Goal: Task Accomplishment & Management: Manage account settings

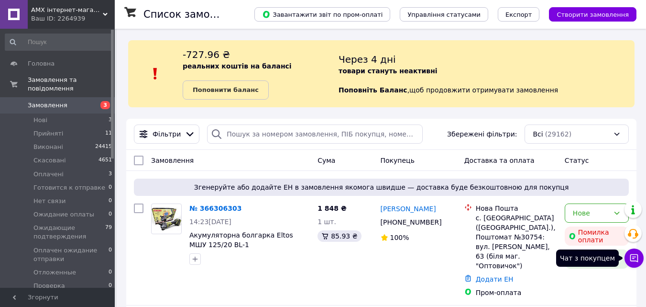
click at [637, 262] on icon at bounding box center [634, 258] width 10 height 10
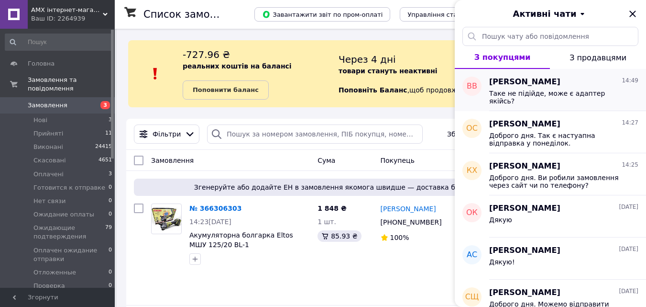
click at [554, 91] on span "Таке не підійде, може є адаптер якійсь?" at bounding box center [557, 96] width 136 height 15
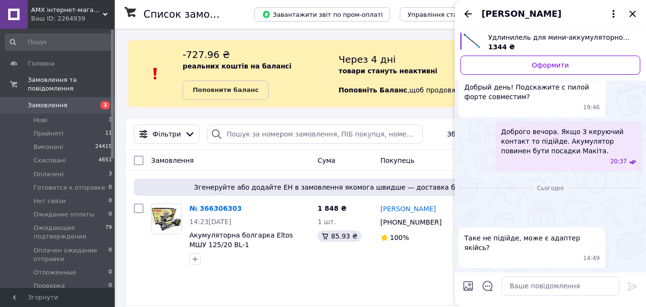
scroll to position [291, 0]
click at [542, 284] on textarea at bounding box center [561, 285] width 118 height 19
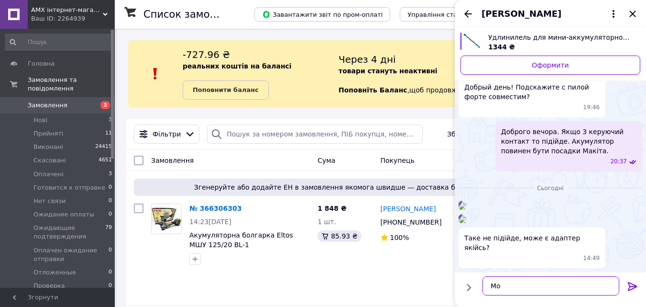
type textarea "М"
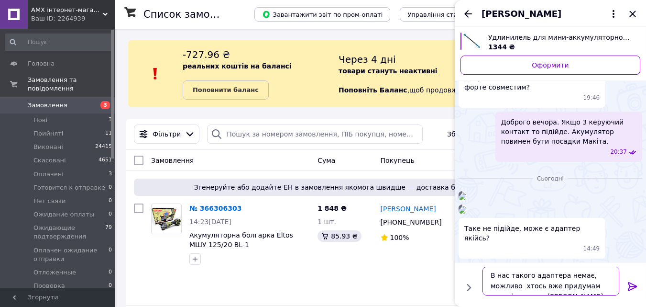
scroll to position [7, 0]
click at [593, 287] on textarea "В нас такого адаптера немає, можливо хтось вже придумам перехідник." at bounding box center [551, 280] width 137 height 29
drag, startPoint x: 593, startPoint y: 287, endPoint x: 589, endPoint y: 279, distance: 9.4
click at [593, 287] on textarea "В нас такого адаптера немає, можливо хтось вже придумам перехідник." at bounding box center [551, 280] width 137 height 29
click at [588, 277] on textarea "В нас такого адаптера немає, можливо хтось вже придумам перехідник." at bounding box center [551, 280] width 137 height 29
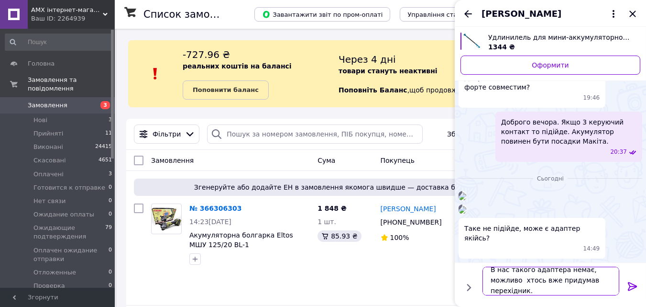
click at [533, 289] on textarea "В нас такого адаптера немає, можливо хтось вже придумав перехідник." at bounding box center [551, 280] width 137 height 29
click at [534, 289] on textarea "В нас такого адаптера немає, можливо хтось вже придумав перехідник." at bounding box center [551, 280] width 137 height 29
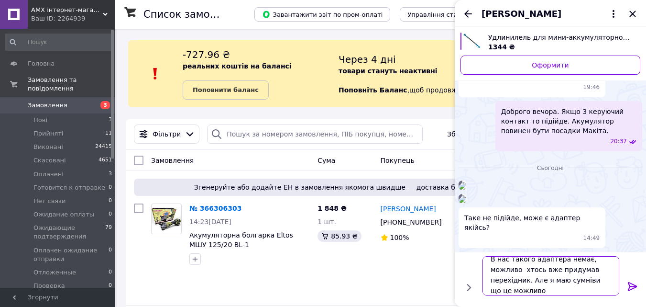
type textarea "В нас такого адаптера немає, можливо хтось вже придумав перехідник. Але я маю с…"
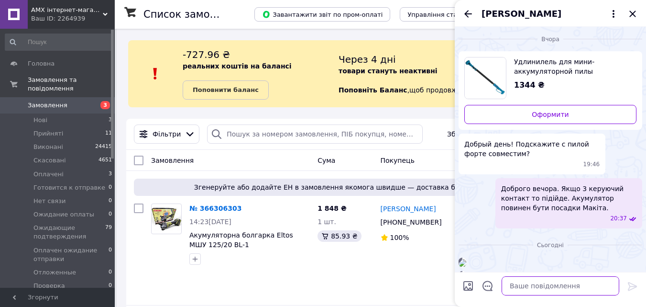
scroll to position [0, 0]
click at [633, 11] on icon "Закрити" at bounding box center [632, 13] width 11 height 11
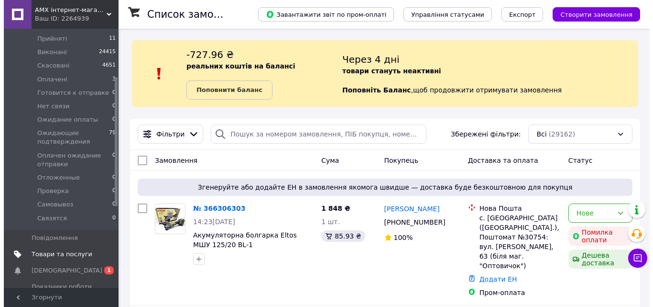
scroll to position [96, 0]
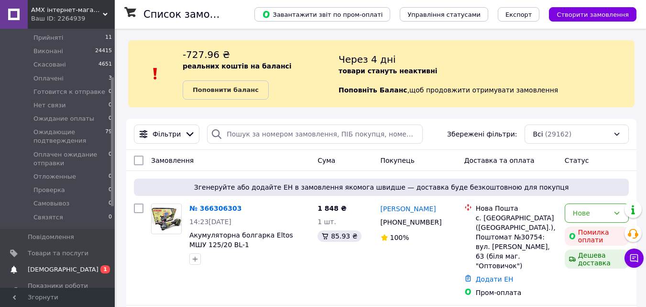
click at [50, 265] on span "[DEMOGRAPHIC_DATA]" at bounding box center [63, 269] width 71 height 9
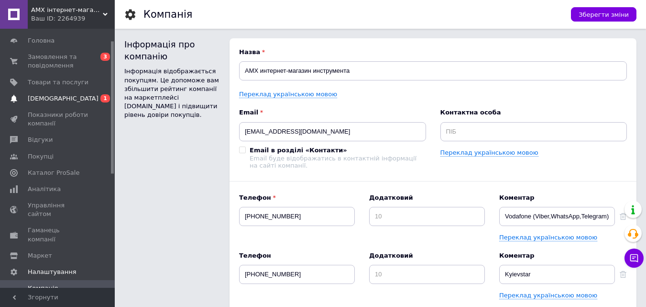
click at [68, 98] on span "[DEMOGRAPHIC_DATA]" at bounding box center [58, 98] width 61 height 9
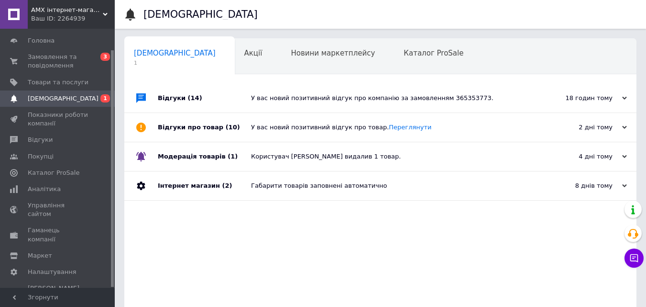
click at [437, 96] on div "У вас новий позитивний відгук про компанію за замовленням 365353773." at bounding box center [391, 98] width 280 height 9
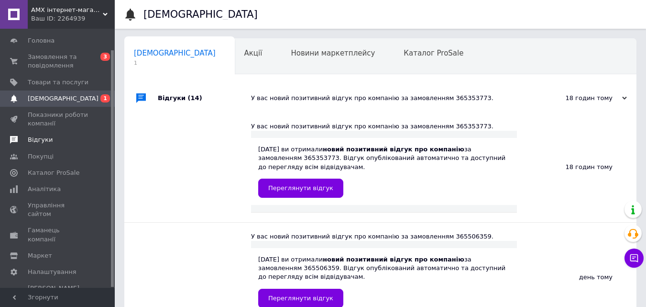
click at [77, 139] on span "Відгуки" at bounding box center [58, 139] width 61 height 9
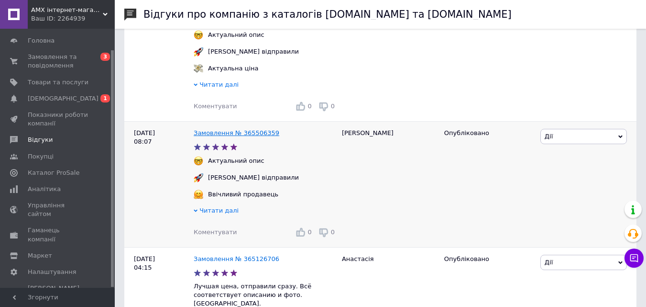
scroll to position [239, 0]
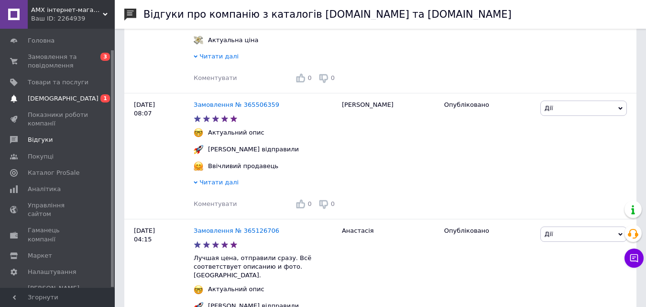
click at [51, 102] on span "[DEMOGRAPHIC_DATA]" at bounding box center [63, 98] width 71 height 9
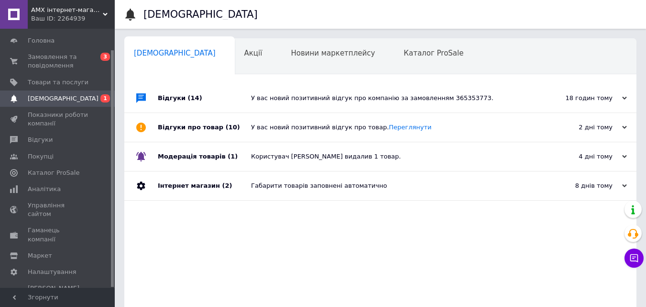
click at [323, 96] on div "У вас новий позитивний відгук про компанію за замовленням 365353773." at bounding box center [391, 98] width 280 height 9
click at [32, 58] on span "Замовлення та повідомлення" at bounding box center [58, 61] width 61 height 17
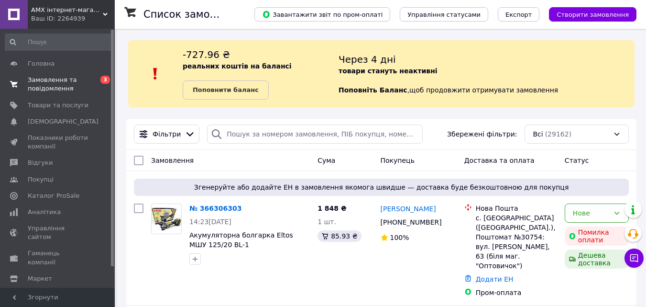
click at [40, 92] on span "Замовлення та повідомлення" at bounding box center [58, 84] width 61 height 17
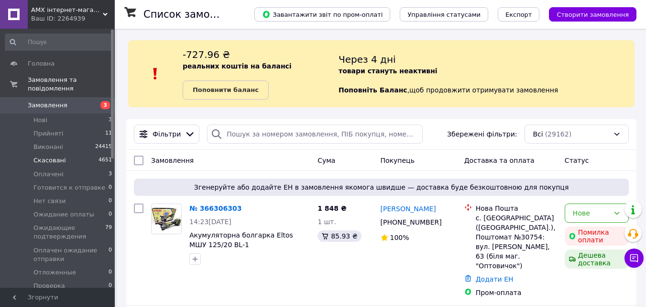
click at [72, 154] on li "Скасовані 4651" at bounding box center [59, 160] width 118 height 13
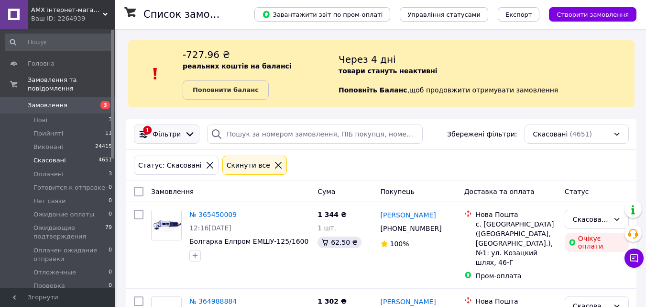
click at [175, 129] on span "Фільтри" at bounding box center [167, 134] width 28 height 10
click at [187, 133] on icon at bounding box center [190, 134] width 11 height 11
click at [146, 134] on icon at bounding box center [144, 134] width 8 height 8
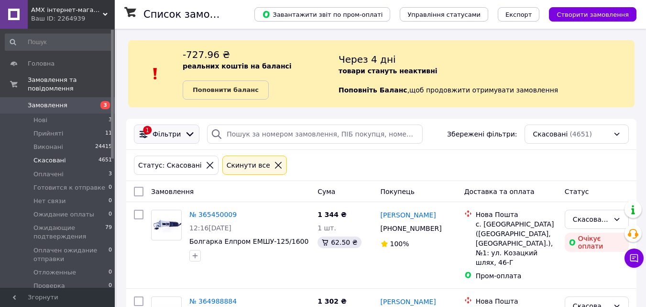
click at [146, 134] on icon at bounding box center [144, 134] width 8 height 8
click at [147, 134] on icon at bounding box center [144, 134] width 8 height 8
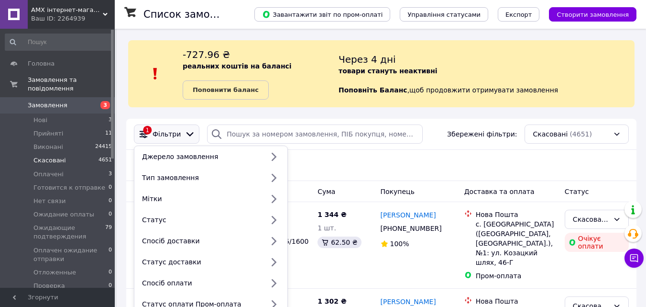
click at [190, 133] on icon at bounding box center [190, 134] width 11 height 11
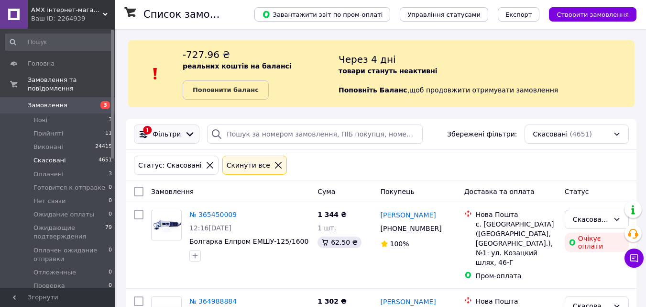
click at [190, 133] on icon at bounding box center [190, 134] width 11 height 11
click at [187, 133] on icon at bounding box center [190, 134] width 11 height 11
click at [185, 137] on icon at bounding box center [190, 134] width 11 height 11
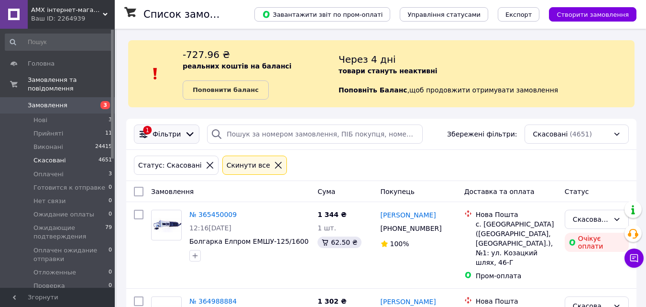
click at [185, 137] on icon at bounding box center [190, 134] width 11 height 11
click at [172, 136] on span "Фільтри" at bounding box center [167, 134] width 28 height 10
click at [187, 134] on icon at bounding box center [190, 134] width 7 height 4
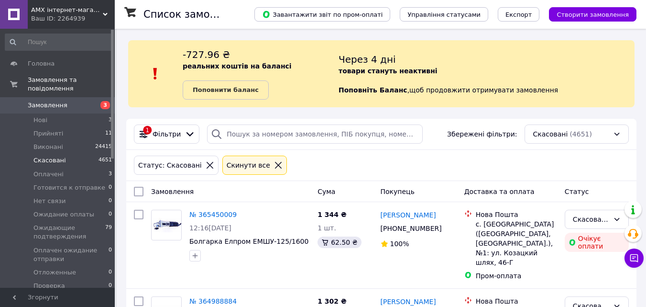
click at [44, 101] on span "Замовлення" at bounding box center [48, 105] width 40 height 9
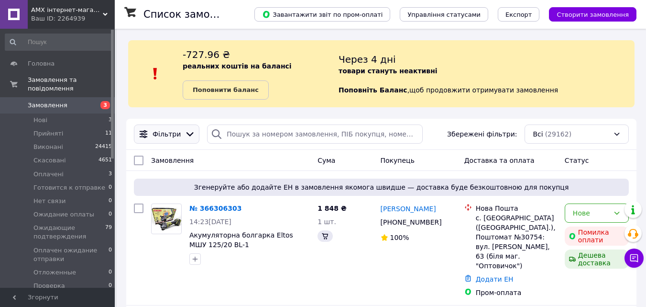
click at [186, 134] on icon at bounding box center [190, 134] width 11 height 11
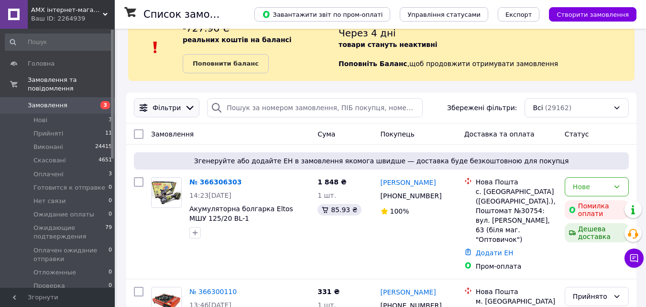
scroll to position [48, 0]
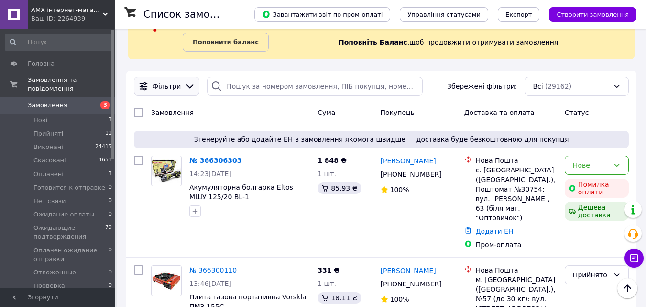
click at [189, 86] on icon at bounding box center [190, 86] width 11 height 11
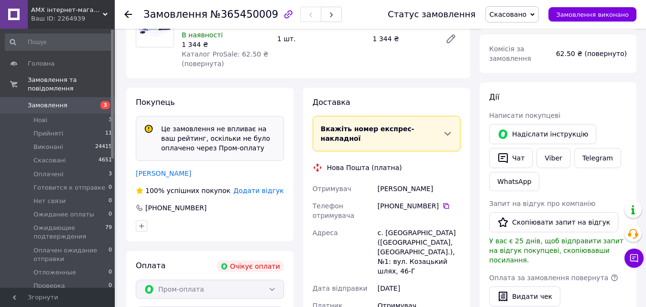
scroll to position [143, 0]
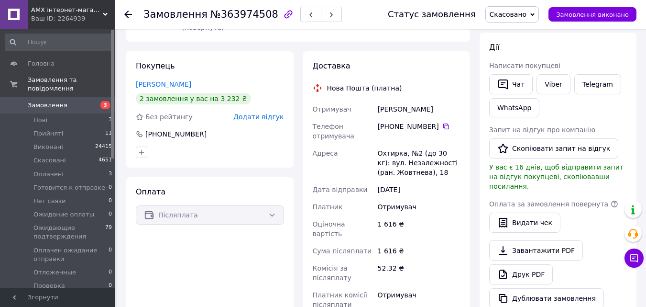
scroll to position [48, 0]
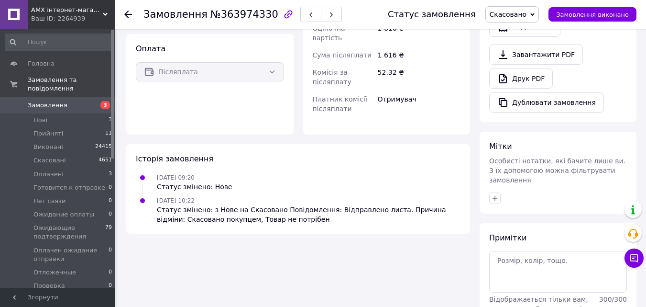
scroll to position [352, 0]
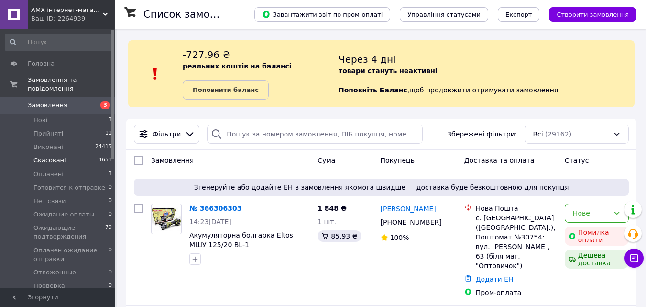
click at [77, 157] on li "Скасовані 4651" at bounding box center [59, 160] width 118 height 13
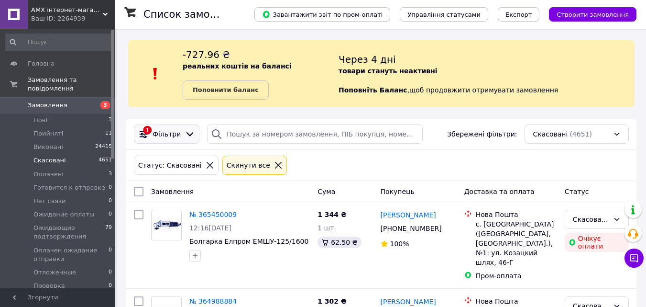
click at [186, 140] on div "1 Фільтри" at bounding box center [167, 133] width 66 height 19
click at [187, 139] on icon at bounding box center [190, 134] width 11 height 11
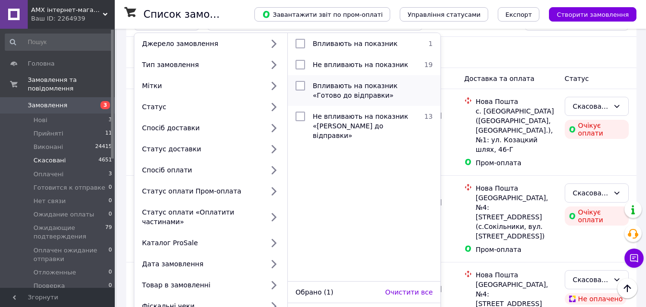
scroll to position [96, 0]
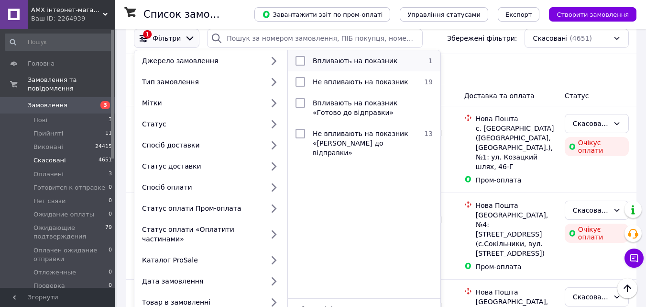
click at [300, 61] on input "checkbox" at bounding box center [301, 61] width 10 height 10
checkbox input "true"
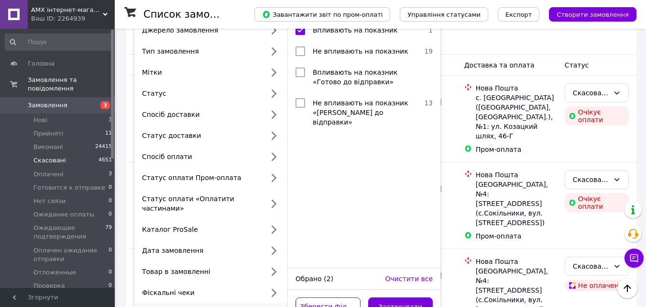
scroll to position [143, 0]
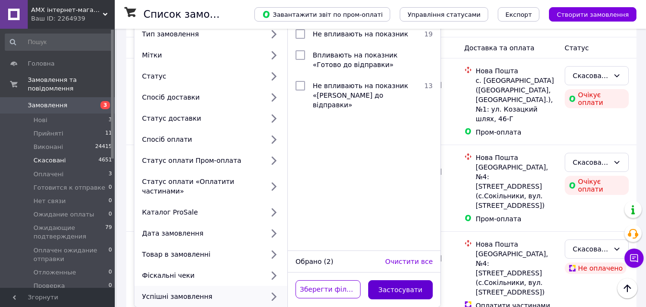
click at [392, 285] on button "Застосувати" at bounding box center [400, 289] width 65 height 19
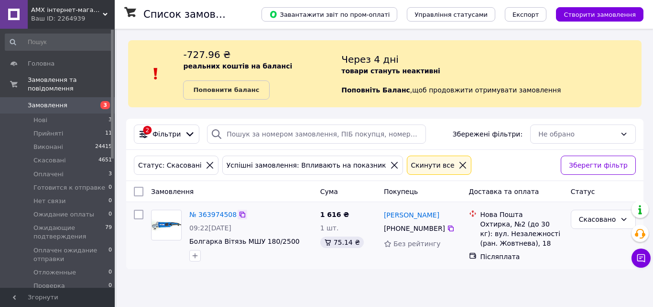
click at [241, 216] on icon at bounding box center [243, 214] width 8 height 8
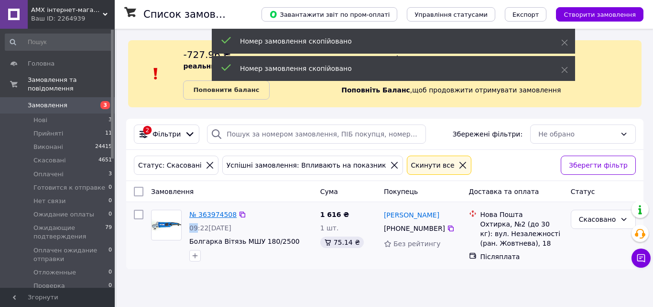
click at [226, 212] on link "№ 363974508" at bounding box center [212, 214] width 47 height 8
click at [226, 212] on html "AMX інтернет-магазин інструменту Ваш ID: 2264939 Сайт AMX інтернет-магазин інст…" at bounding box center [326, 153] width 653 height 307
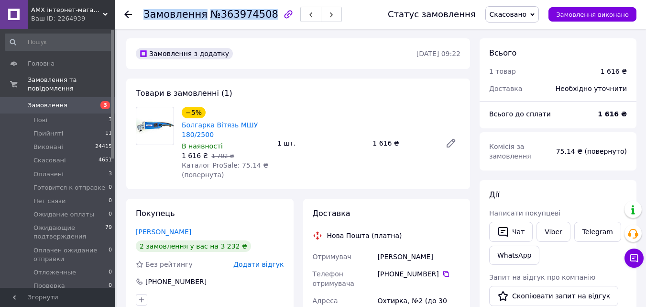
drag, startPoint x: 145, startPoint y: 15, endPoint x: 262, endPoint y: 12, distance: 116.7
click at [262, 12] on h1 "Замовлення №363974508" at bounding box center [210, 14] width 135 height 11
click at [262, 12] on span "№363974508" at bounding box center [244, 14] width 68 height 11
copy h1 "Замовлення №363974508"
drag, startPoint x: 260, startPoint y: 13, endPoint x: 140, endPoint y: 14, distance: 120.0
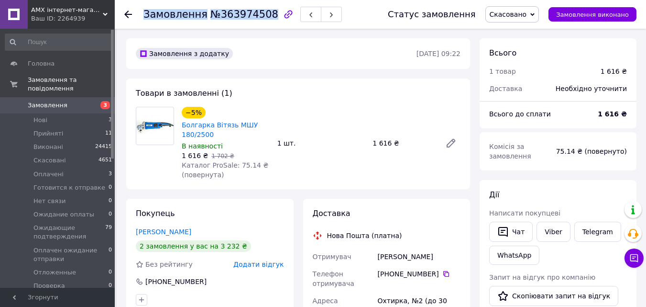
click at [140, 14] on div "Замовлення №363974508 Статус замовлення Скасовано Прийнято Виконано Оплачено Го…" at bounding box center [380, 14] width 512 height 29
click at [641, 255] on button "Чат з покупцем" at bounding box center [634, 257] width 19 height 19
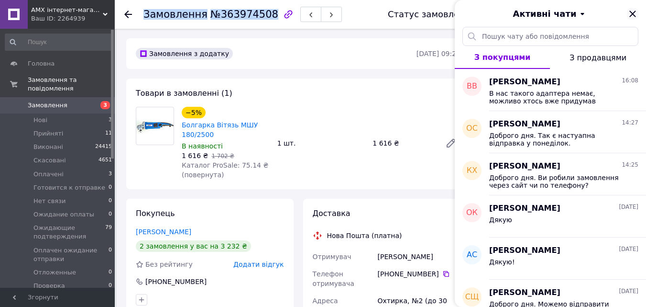
click at [637, 14] on icon "Закрити" at bounding box center [632, 13] width 11 height 11
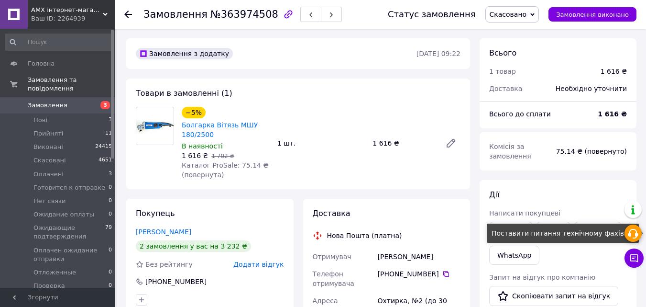
click at [637, 237] on use at bounding box center [633, 234] width 11 height 10
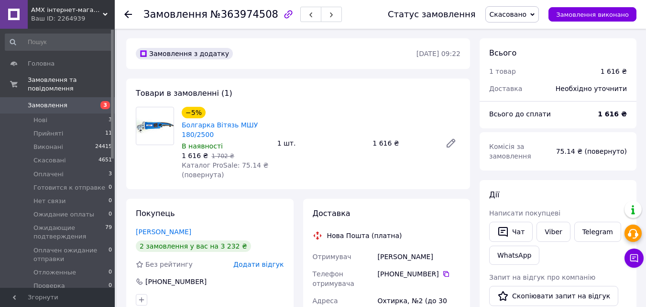
click at [637, 237] on use at bounding box center [633, 234] width 11 height 10
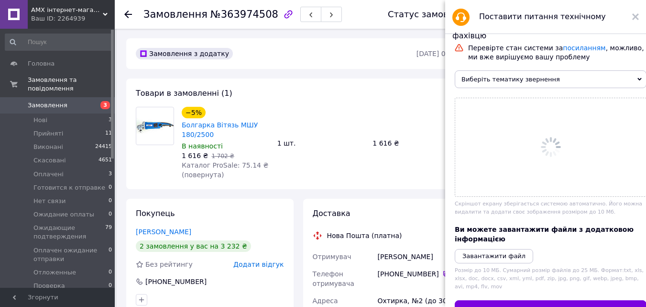
click at [503, 77] on span "Виберіть тематику звернення" at bounding box center [551, 79] width 192 height 18
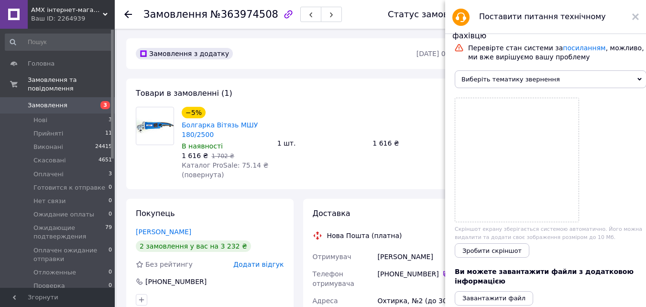
click at [502, 79] on span "Виберіть тематику звернення" at bounding box center [551, 79] width 192 height 18
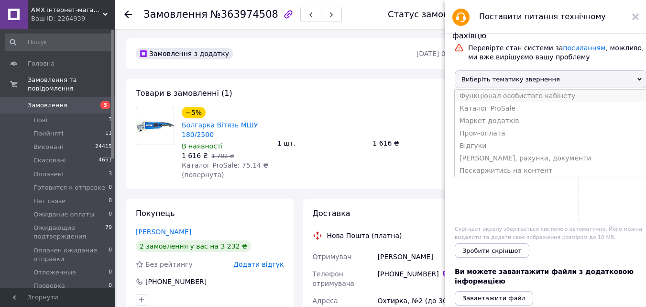
click at [501, 91] on li "Функціонал особистого кабінету" at bounding box center [551, 95] width 192 height 12
click at [501, 91] on div "Перевірте стан системи за посиланням , можливо, ми вже вирішуємо вашу проблему …" at bounding box center [551, 230] width 192 height 373
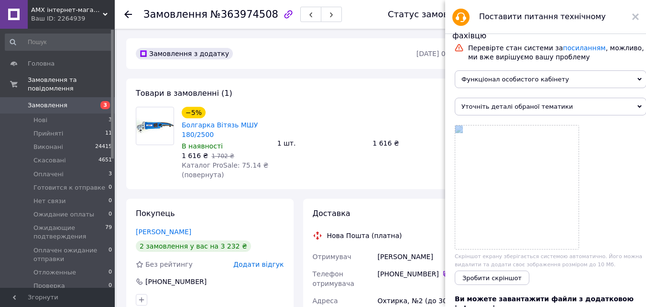
click at [499, 112] on span "Уточніть деталі обраної тематики" at bounding box center [551, 107] width 192 height 18
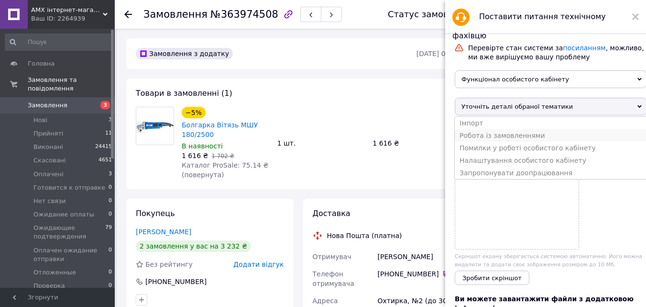
click at [494, 142] on li "Робота із замовленнями" at bounding box center [551, 135] width 192 height 12
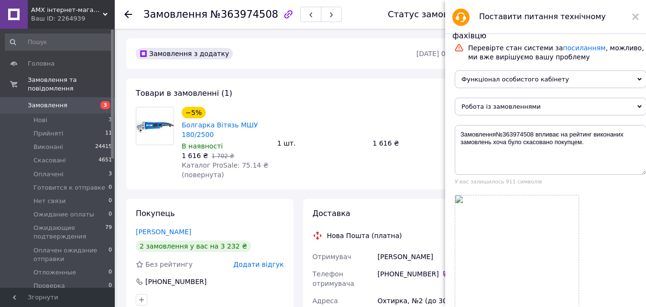
click at [495, 142] on textarea "Замовлення№363974508 впливає на рейтинг виконаних замовлень хоча було скасовано…" at bounding box center [551, 150] width 192 height 50
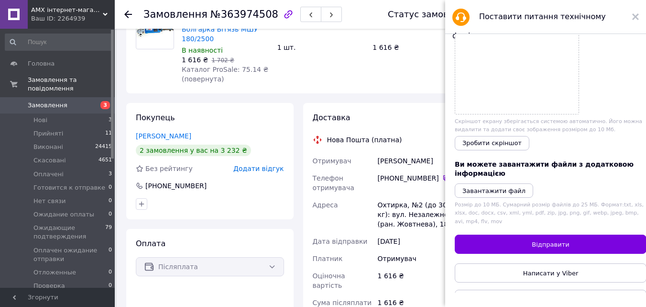
scroll to position [224, 0]
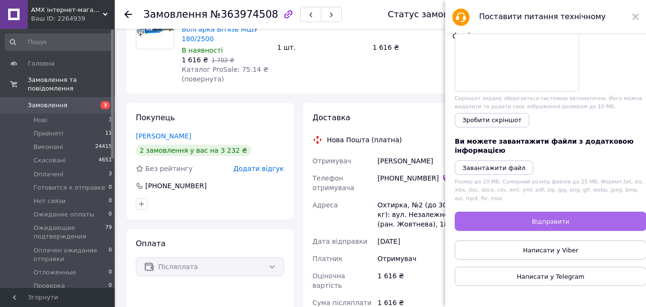
type textarea "Замовлення№363974508 впливає на рейтинг виконаних замовлень хоча було скасовано…"
click at [593, 221] on button "Відправити" at bounding box center [551, 220] width 192 height 19
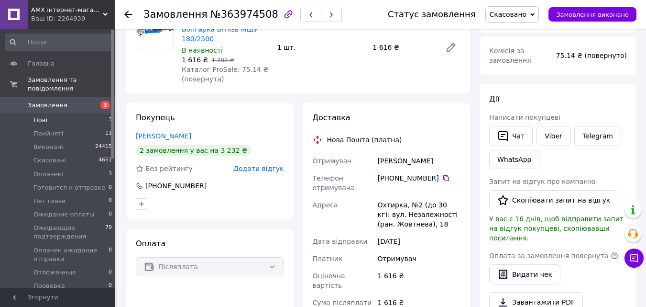
click at [68, 114] on li "Нові 3" at bounding box center [59, 119] width 118 height 13
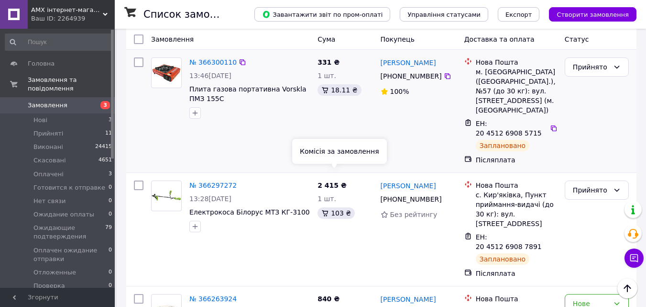
scroll to position [191, 0]
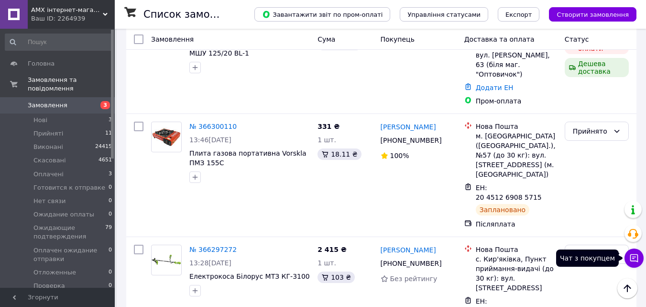
click at [637, 259] on icon at bounding box center [634, 258] width 8 height 8
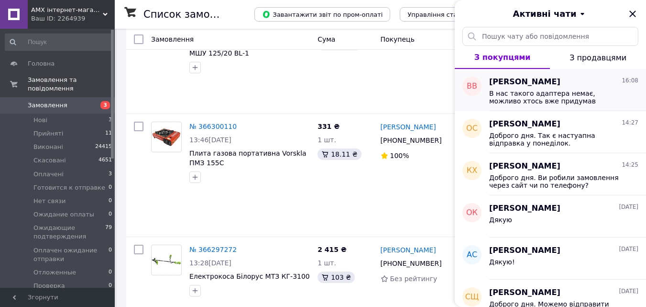
click at [581, 91] on span "В нас такого адаптера немає, можливо хтось вже придумав перехідник. Але я маю с…" at bounding box center [557, 96] width 136 height 15
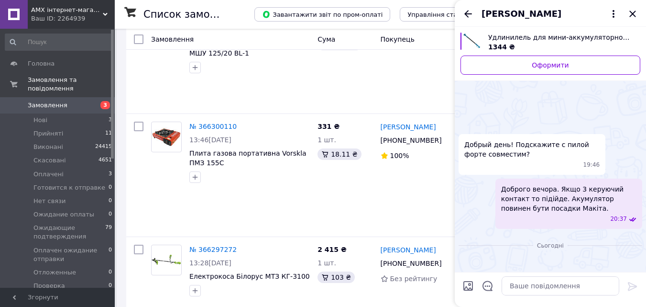
scroll to position [310, 0]
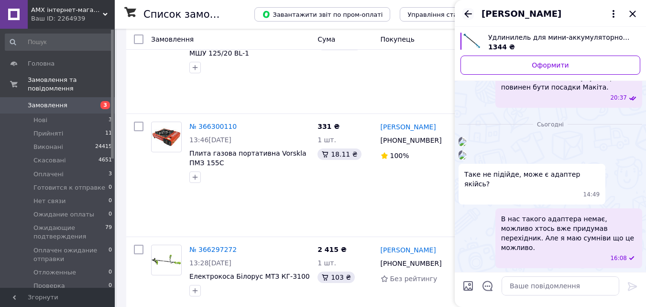
click at [466, 13] on icon "Назад" at bounding box center [468, 13] width 8 height 7
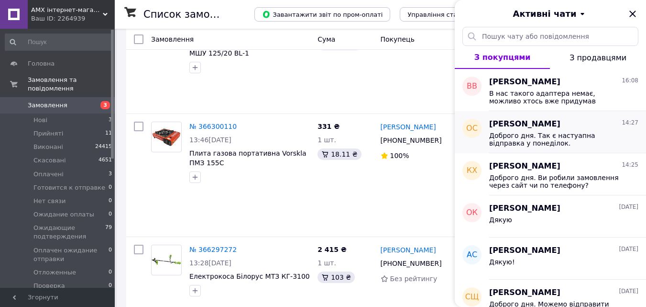
click at [542, 132] on span "Доброго дня. Так є настуапна відправка у понеділок." at bounding box center [557, 139] width 136 height 15
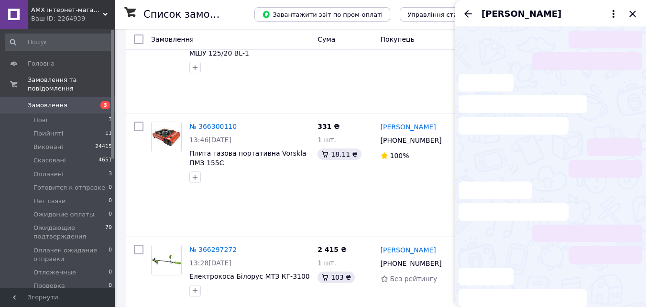
click at [542, 132] on li at bounding box center [551, 104] width 184 height 61
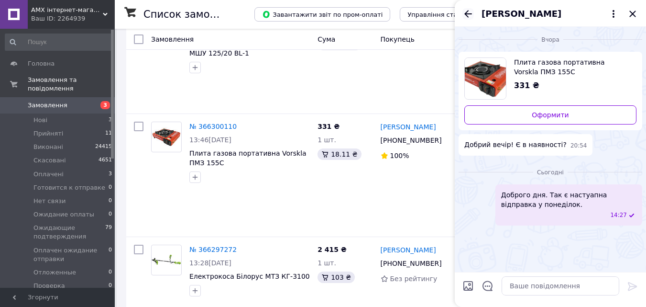
click at [463, 12] on icon "Назад" at bounding box center [467, 13] width 11 height 11
click at [463, 12] on div "Олександр Січкар" at bounding box center [550, 13] width 191 height 27
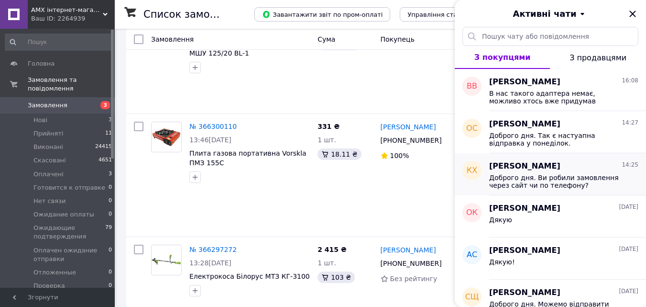
click at [548, 170] on div "Кирил Хоптюк 14:25" at bounding box center [563, 166] width 149 height 11
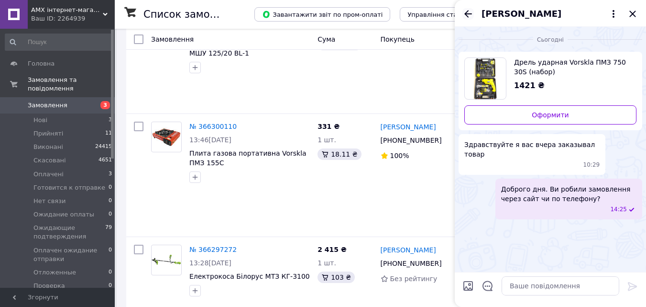
click at [467, 16] on icon "Назад" at bounding box center [468, 13] width 8 height 7
click at [467, 16] on div "Кирил Хоптюк" at bounding box center [550, 13] width 191 height 27
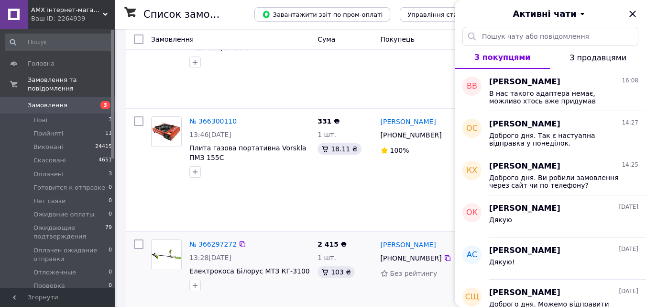
scroll to position [191, 0]
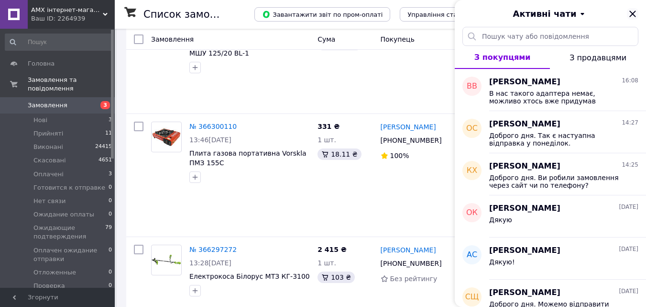
click at [630, 13] on icon "Закрити" at bounding box center [632, 13] width 11 height 11
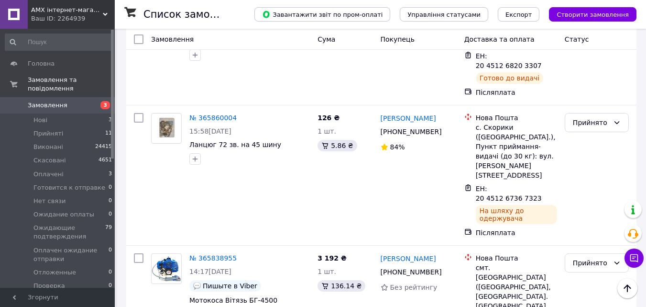
scroll to position [1817, 0]
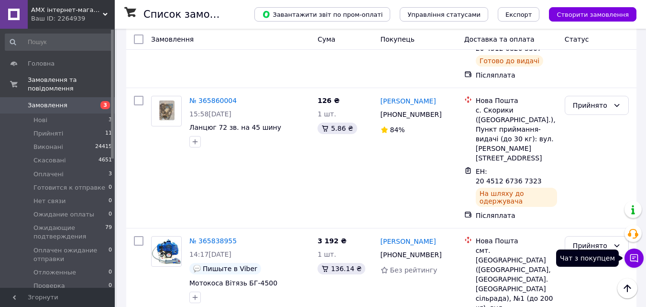
click at [630, 255] on icon at bounding box center [634, 258] width 10 height 10
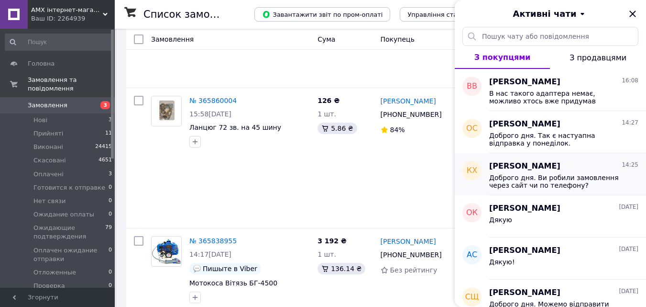
click at [530, 177] on span "Доброго дня. Ви робили замовлення через сайт чи по телефону?" at bounding box center [557, 181] width 136 height 15
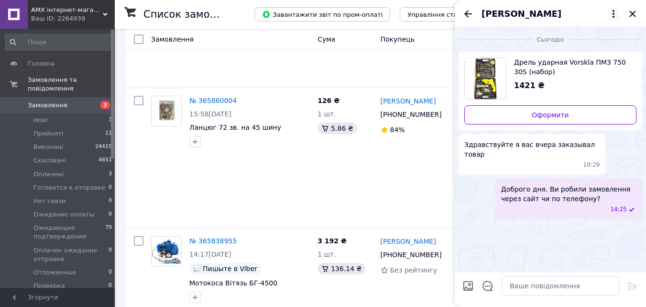
click at [613, 14] on icon at bounding box center [614, 14] width 2 height 8
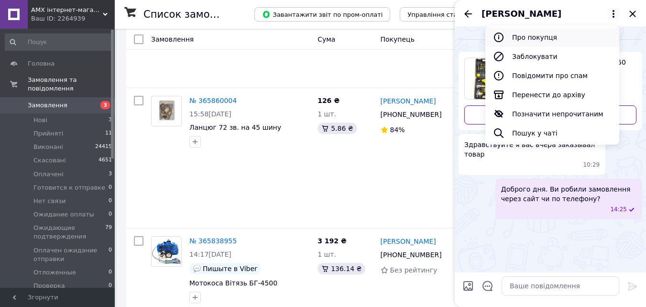
click at [557, 38] on button "Про покупця" at bounding box center [552, 37] width 134 height 19
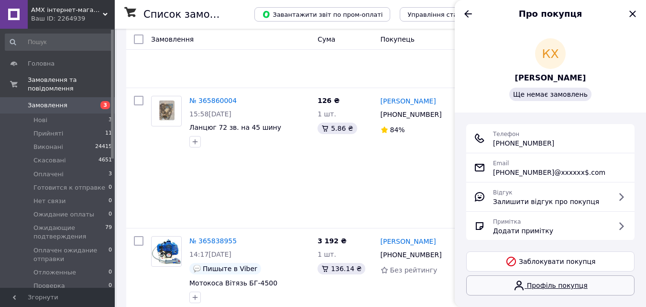
click at [585, 286] on link "Профіль покупця" at bounding box center [550, 285] width 168 height 20
click at [635, 18] on icon "Закрити" at bounding box center [632, 13] width 11 height 11
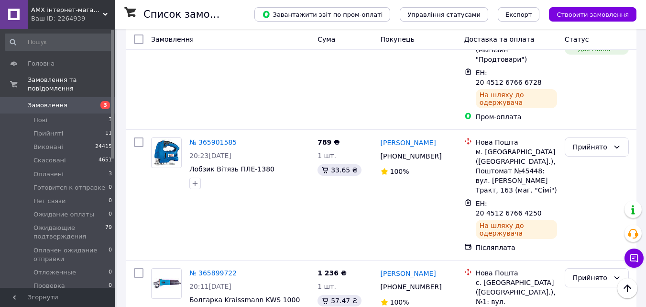
scroll to position [1387, 0]
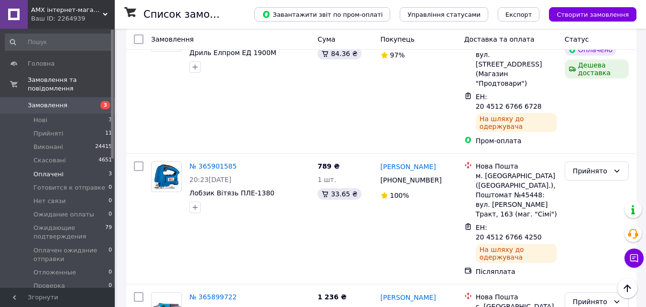
click at [75, 167] on li "Оплачені 3" at bounding box center [59, 173] width 118 height 13
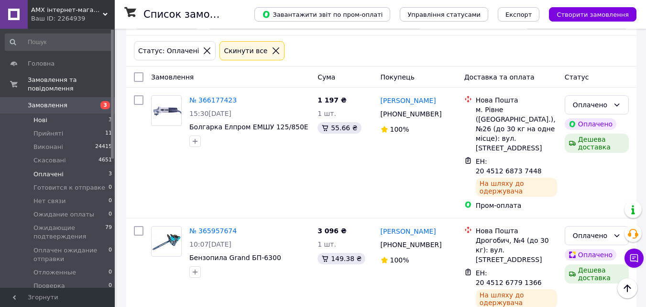
scroll to position [29, 0]
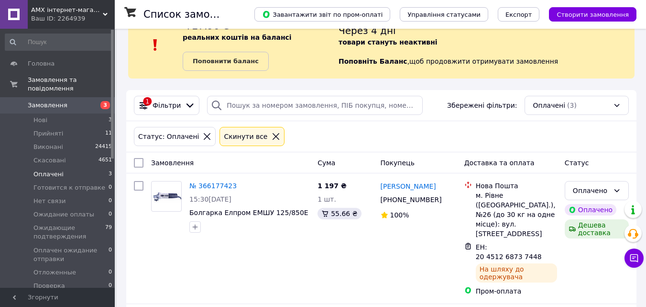
click at [57, 101] on span "Замовлення" at bounding box center [48, 105] width 40 height 9
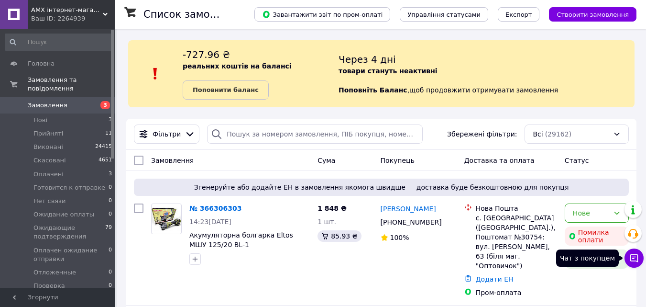
click at [637, 261] on icon at bounding box center [634, 258] width 8 height 8
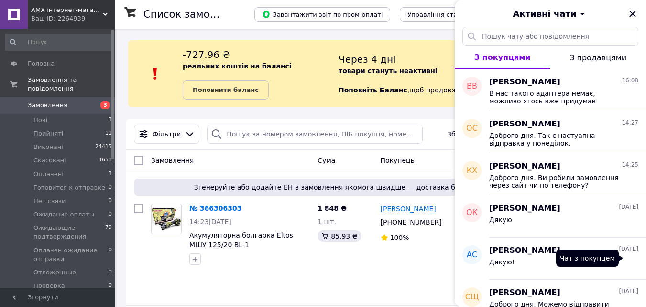
click at [637, 261] on div "Дякую!" at bounding box center [563, 263] width 149 height 15
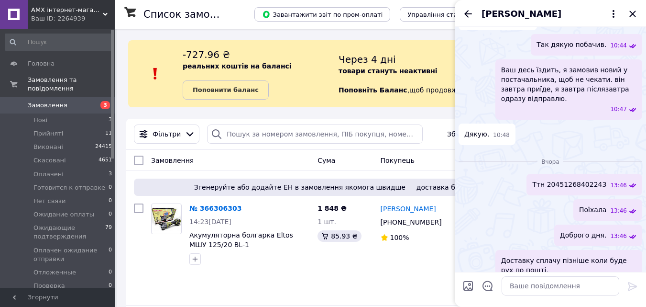
scroll to position [1041, 0]
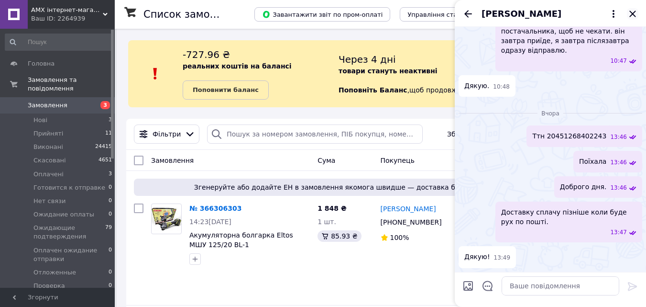
click at [633, 11] on icon "Закрити" at bounding box center [632, 13] width 11 height 11
drag, startPoint x: 633, startPoint y: 11, endPoint x: 602, endPoint y: 20, distance: 33.0
click at [633, 11] on icon "Закрити" at bounding box center [632, 13] width 11 height 11
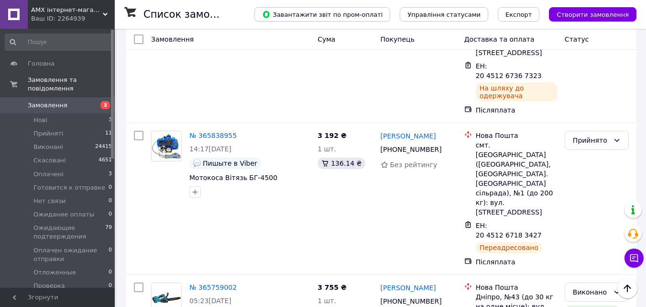
scroll to position [1865, 0]
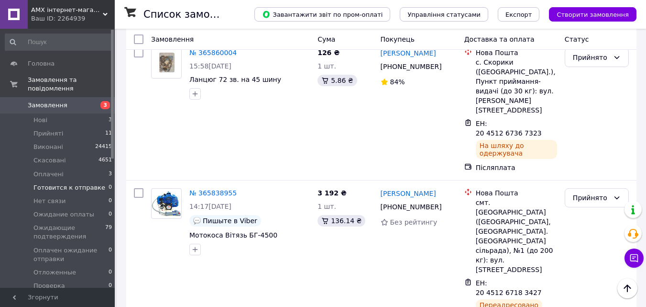
click at [83, 181] on li "Готовится к отправке 0" at bounding box center [59, 187] width 118 height 13
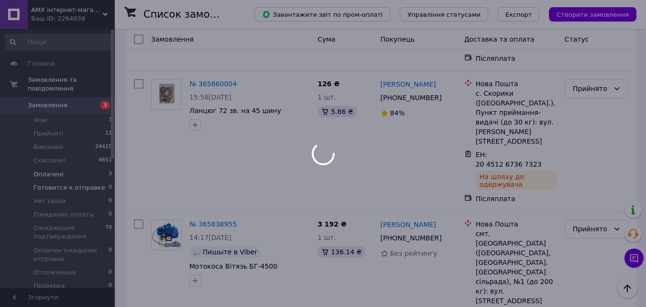
click at [77, 170] on li "Оплачені 3" at bounding box center [59, 173] width 118 height 13
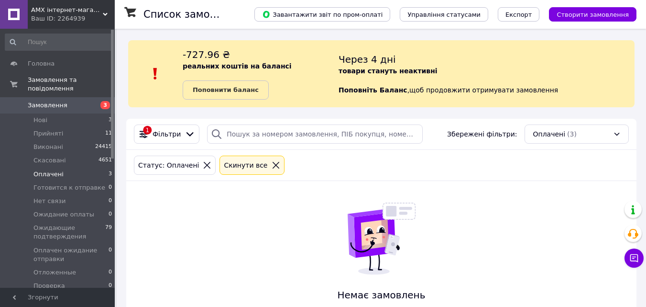
click at [77, 170] on li "Оплачені 3" at bounding box center [59, 173] width 118 height 13
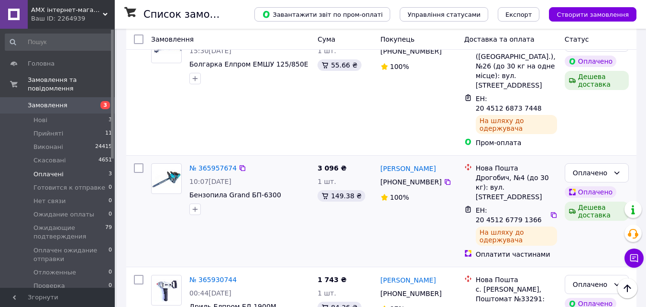
scroll to position [220, 0]
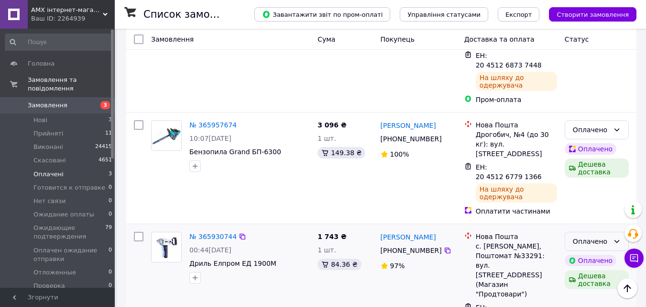
click at [586, 236] on div "Оплачено" at bounding box center [591, 241] width 36 height 11
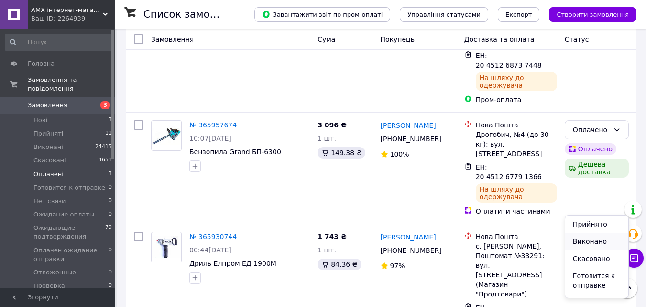
click at [578, 238] on li "Виконано" at bounding box center [596, 240] width 63 height 17
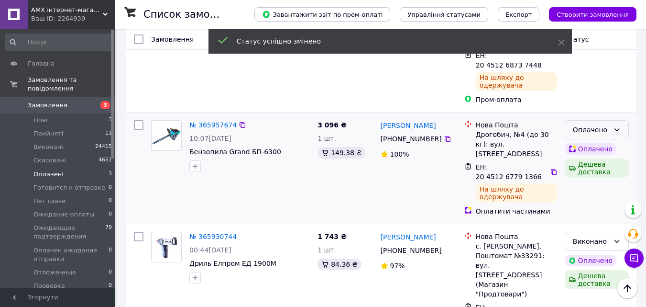
click at [578, 124] on div "Оплачено" at bounding box center [591, 129] width 36 height 11
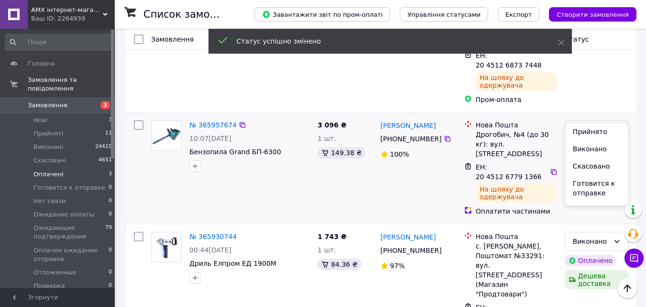
click at [578, 124] on div "Оплачено" at bounding box center [591, 129] width 36 height 11
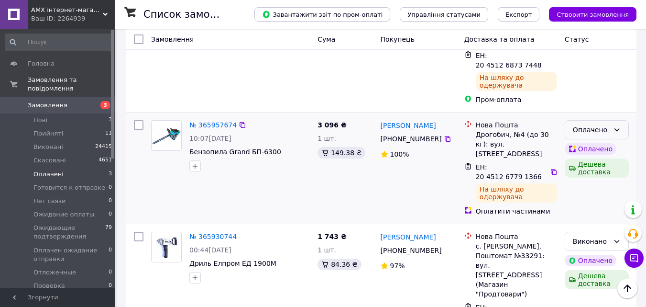
click at [578, 124] on div "Оплачено" at bounding box center [591, 129] width 36 height 11
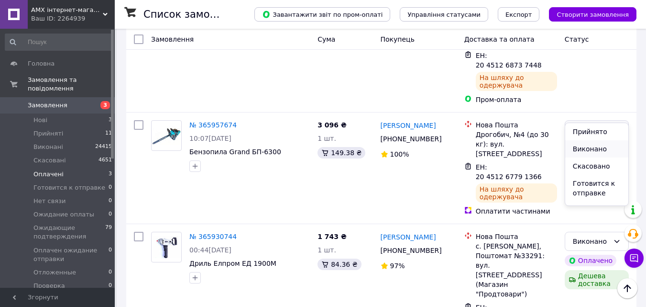
click at [583, 148] on li "Виконано" at bounding box center [596, 148] width 63 height 17
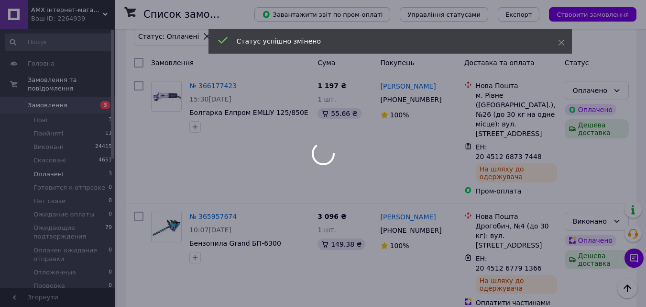
scroll to position [124, 0]
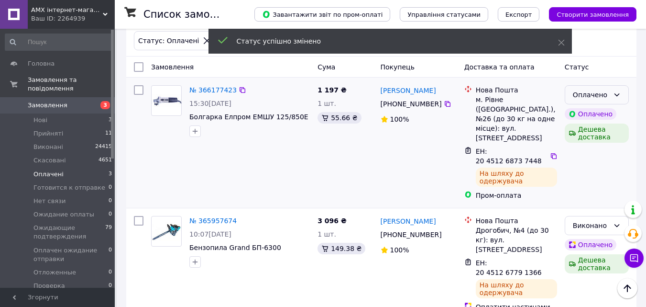
click at [588, 96] on div "Оплачено" at bounding box center [591, 94] width 36 height 11
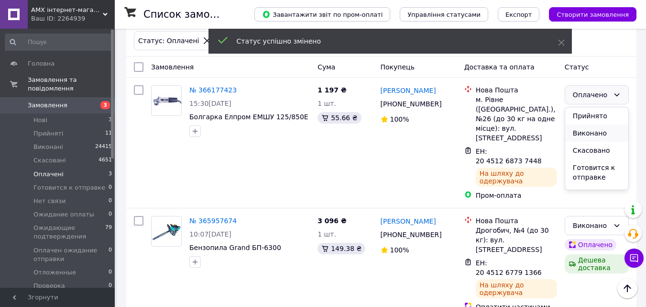
click at [576, 135] on li "Виконано" at bounding box center [596, 132] width 63 height 17
click at [576, 135] on div "Дешева доставка" at bounding box center [597, 132] width 64 height 19
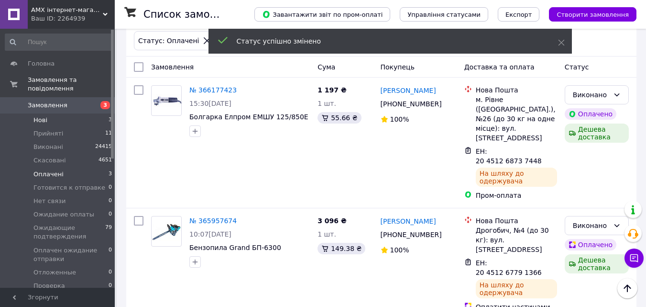
click at [75, 113] on li "Нові 3" at bounding box center [59, 119] width 118 height 13
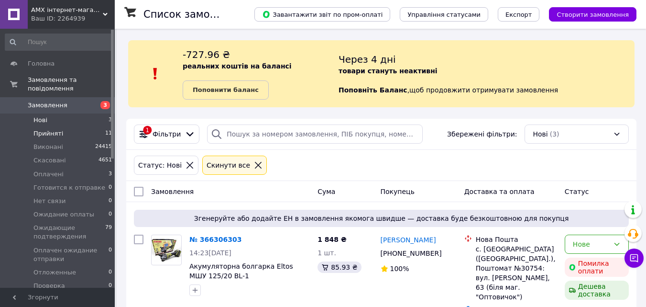
click at [71, 127] on li "Прийняті 11" at bounding box center [59, 133] width 118 height 13
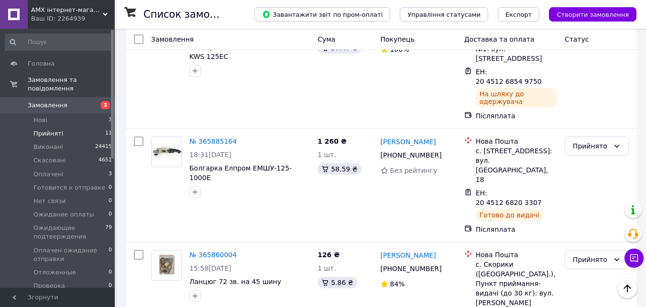
scroll to position [1018, 0]
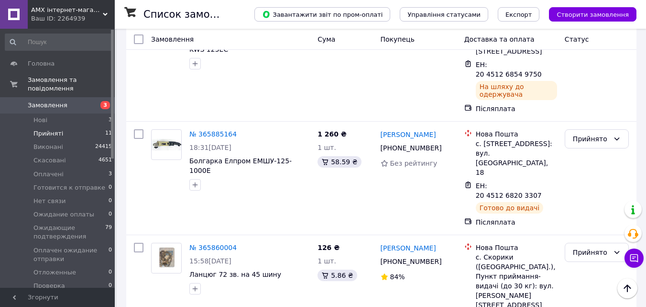
click at [588, 215] on li "Виконано" at bounding box center [596, 212] width 63 height 17
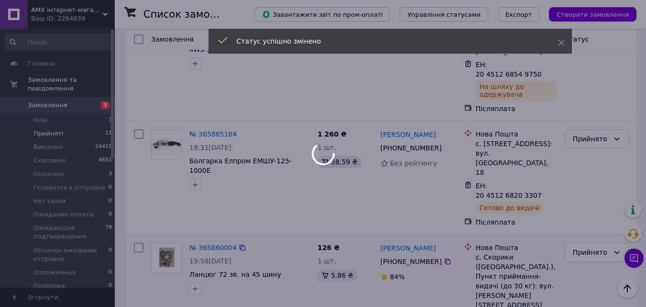
scroll to position [970, 0]
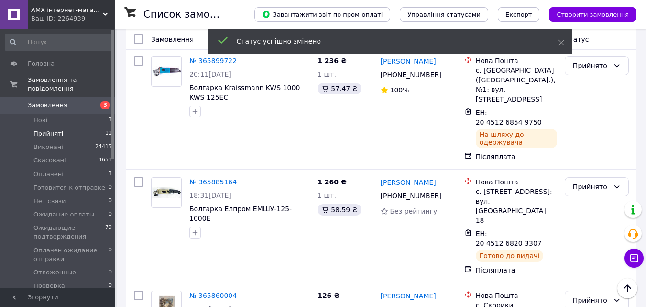
click at [597, 295] on div "Прийнято" at bounding box center [591, 300] width 36 height 11
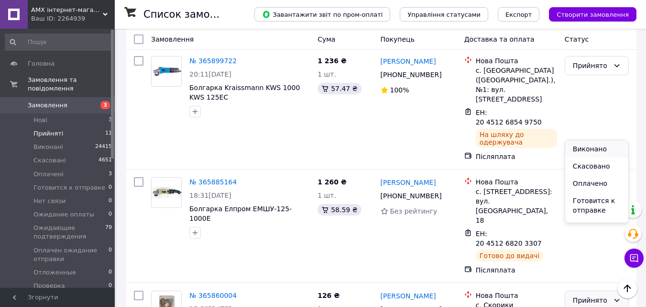
click at [595, 151] on li "Виконано" at bounding box center [596, 148] width 63 height 17
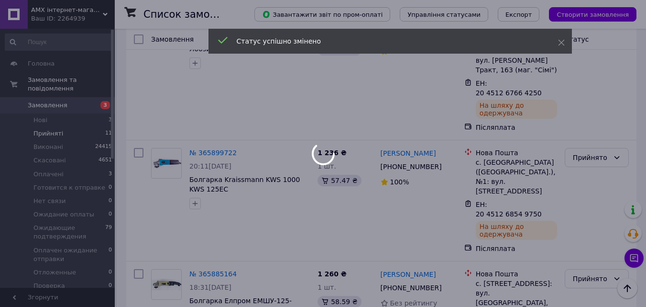
scroll to position [874, 0]
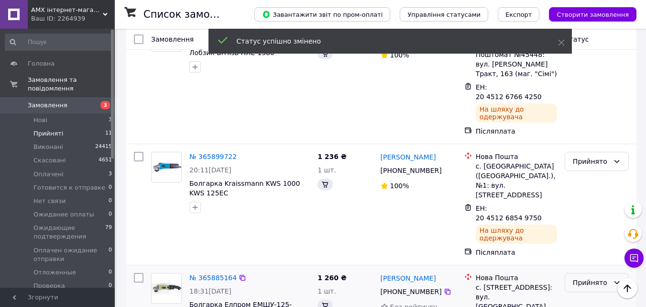
click at [596, 277] on div "Прийнято" at bounding box center [591, 282] width 36 height 11
click at [591, 277] on div "Прийнято" at bounding box center [591, 282] width 36 height 11
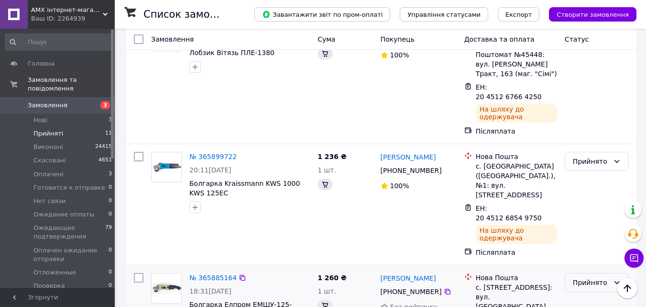
click at [591, 277] on div "Прийнято" at bounding box center [591, 282] width 36 height 11
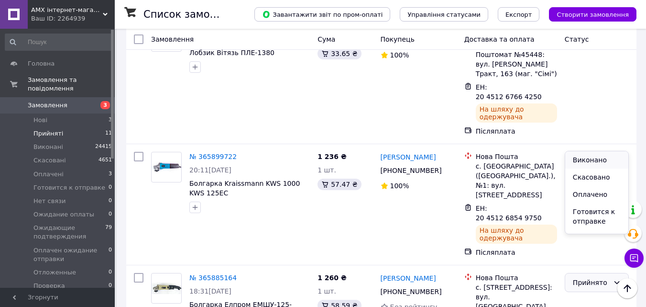
click at [583, 159] on li "Виконано" at bounding box center [596, 159] width 63 height 17
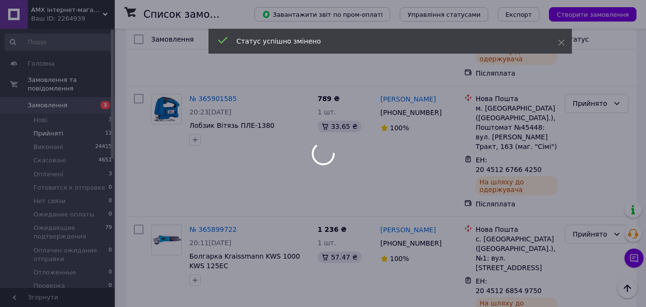
scroll to position [779, 0]
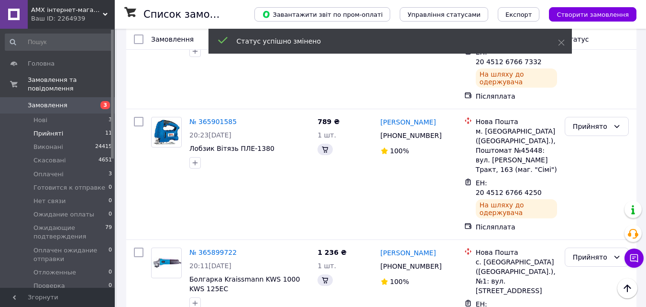
click at [590, 252] on div "Прийнято" at bounding box center [591, 257] width 36 height 11
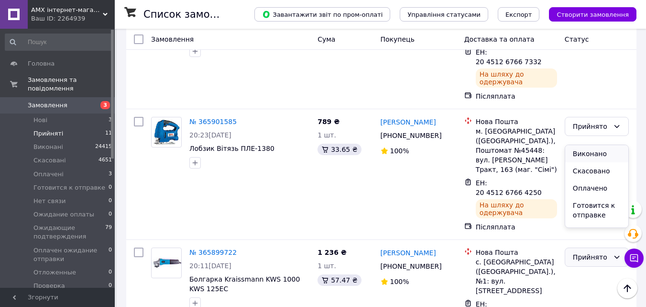
click at [588, 151] on li "Виконано" at bounding box center [596, 153] width 63 height 17
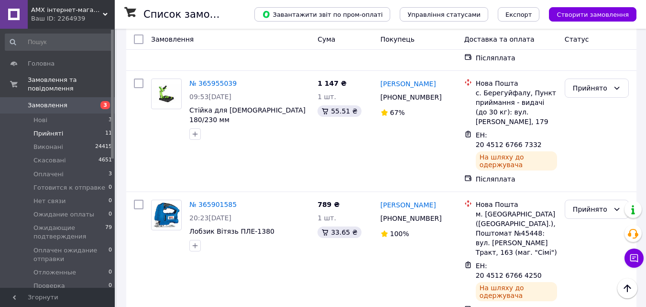
scroll to position [683, 0]
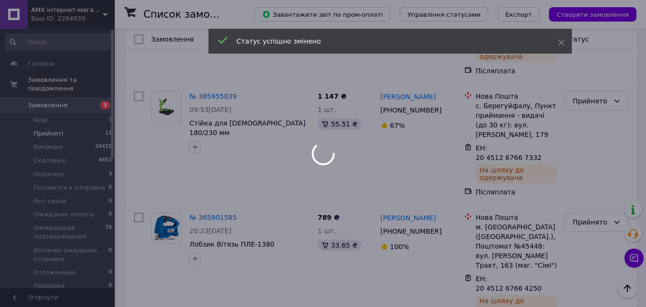
click at [596, 118] on div at bounding box center [323, 153] width 646 height 307
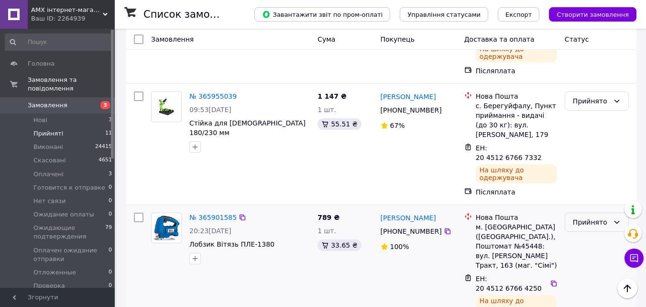
click at [588, 217] on div "Прийнято" at bounding box center [591, 222] width 36 height 11
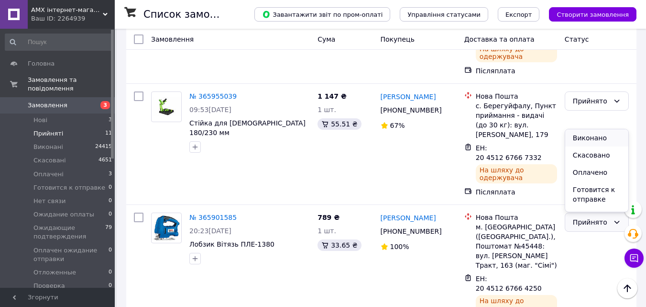
click at [582, 139] on li "Виконано" at bounding box center [596, 137] width 63 height 17
click at [582, 209] on div "Прийнято" at bounding box center [597, 270] width 72 height 122
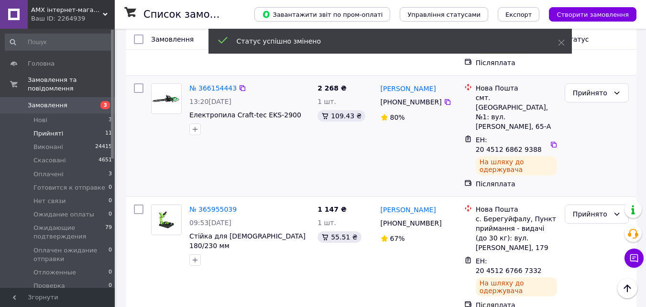
scroll to position [587, 0]
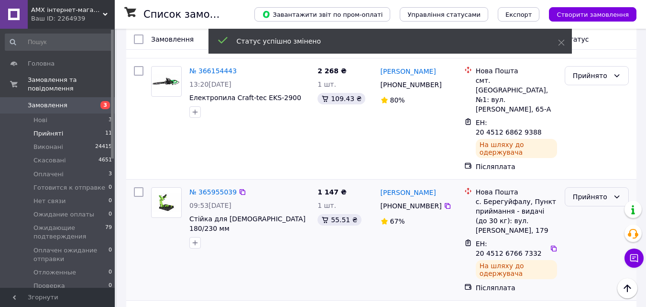
click at [595, 191] on div "Прийнято" at bounding box center [591, 196] width 36 height 11
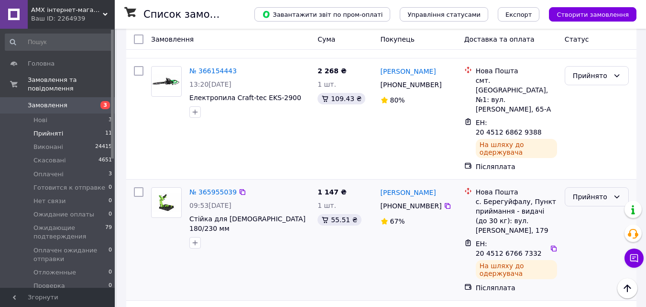
click at [595, 191] on div "Прийнято" at bounding box center [591, 196] width 36 height 11
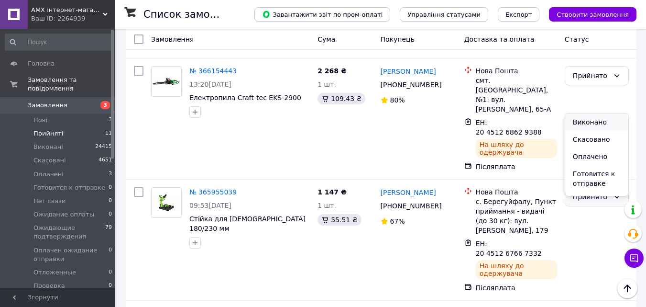
click at [592, 119] on li "Виконано" at bounding box center [596, 121] width 63 height 17
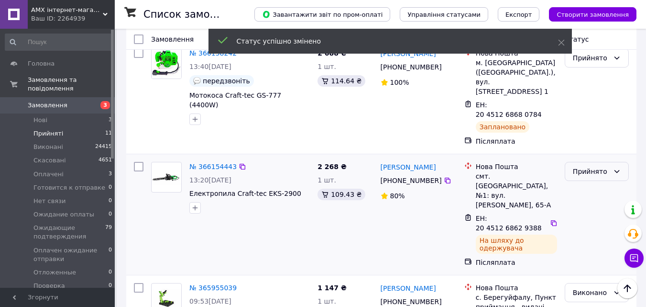
click at [593, 166] on div "Прийнято" at bounding box center [591, 171] width 36 height 11
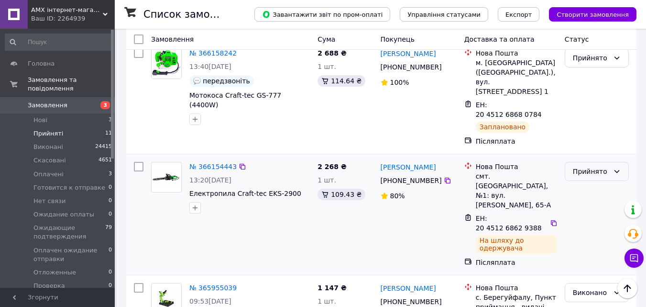
click at [593, 166] on div "Прийнято" at bounding box center [591, 171] width 36 height 11
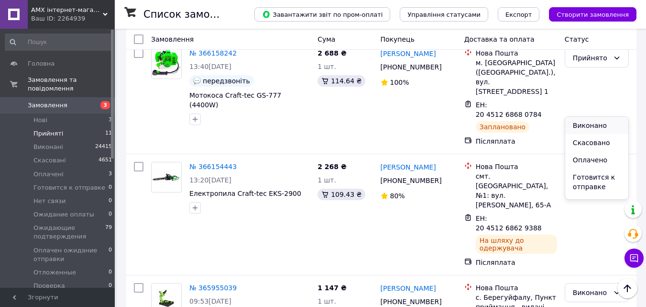
click at [590, 125] on li "Виконано" at bounding box center [596, 125] width 63 height 17
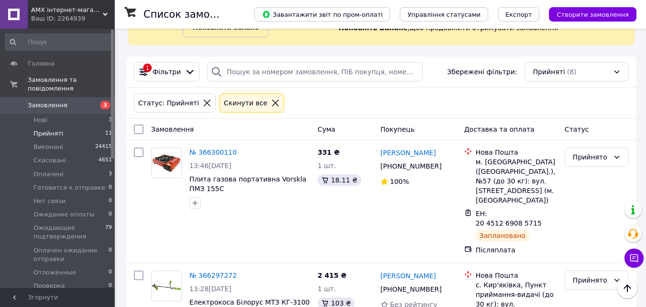
scroll to position [61, 0]
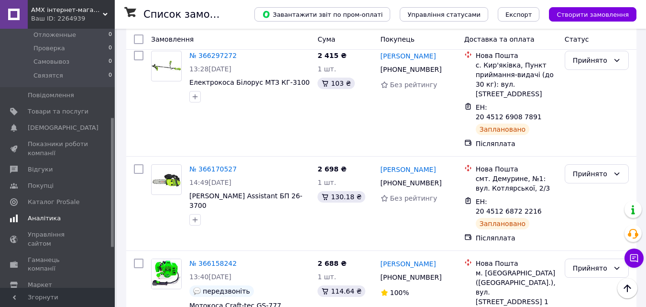
scroll to position [239, 0]
click at [73, 196] on span "Каталог ProSale" at bounding box center [58, 200] width 61 height 9
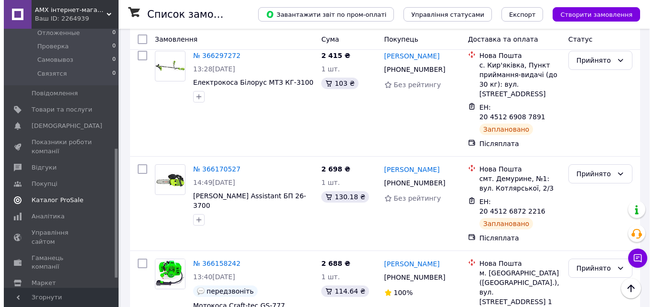
scroll to position [65, 0]
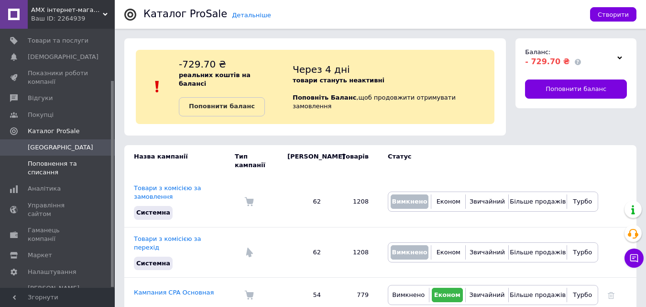
click at [63, 163] on span "Поповнення та списання" at bounding box center [58, 167] width 61 height 17
